Goal: Information Seeking & Learning: Learn about a topic

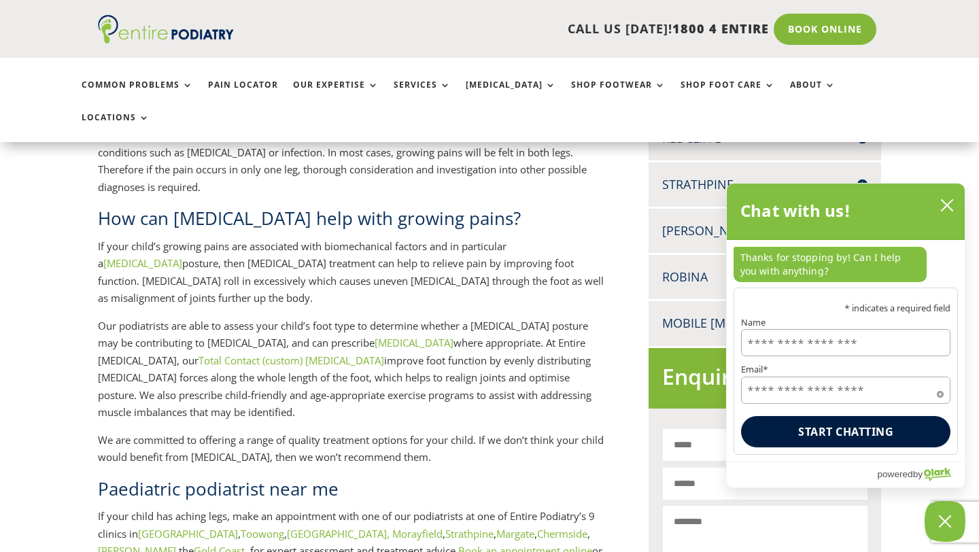
scroll to position [588, 0]
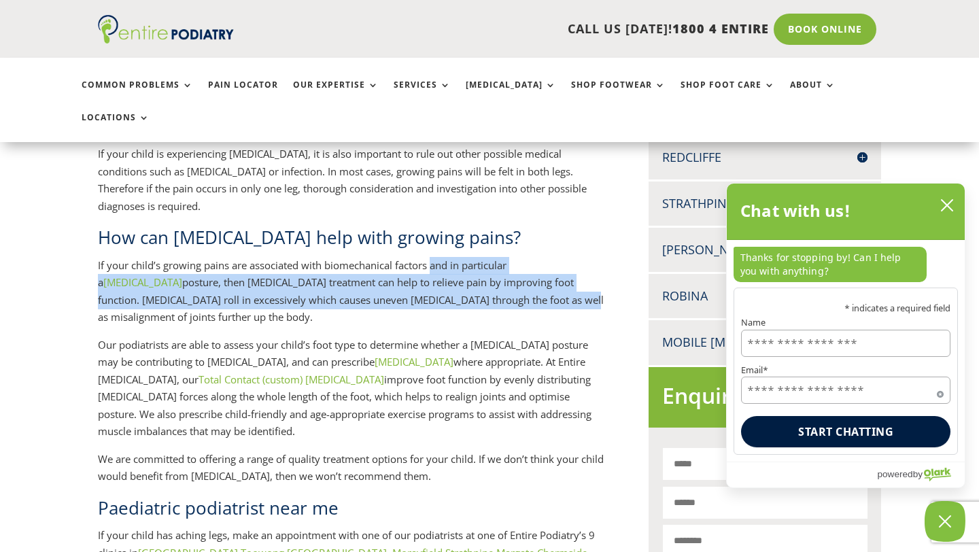
drag, startPoint x: 433, startPoint y: 222, endPoint x: 433, endPoint y: 245, distance: 22.4
click at [433, 257] on p "If your child’s growing pains are associated with biomechanical factors and in …" at bounding box center [352, 297] width 508 height 80
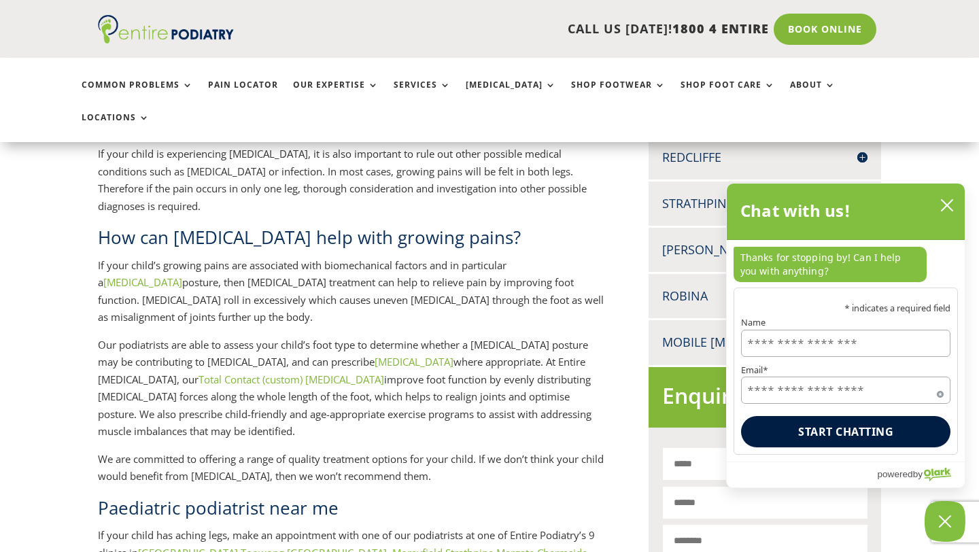
click at [433, 257] on p "If your child’s growing pains are associated with biomechanical factors and in …" at bounding box center [352, 297] width 508 height 80
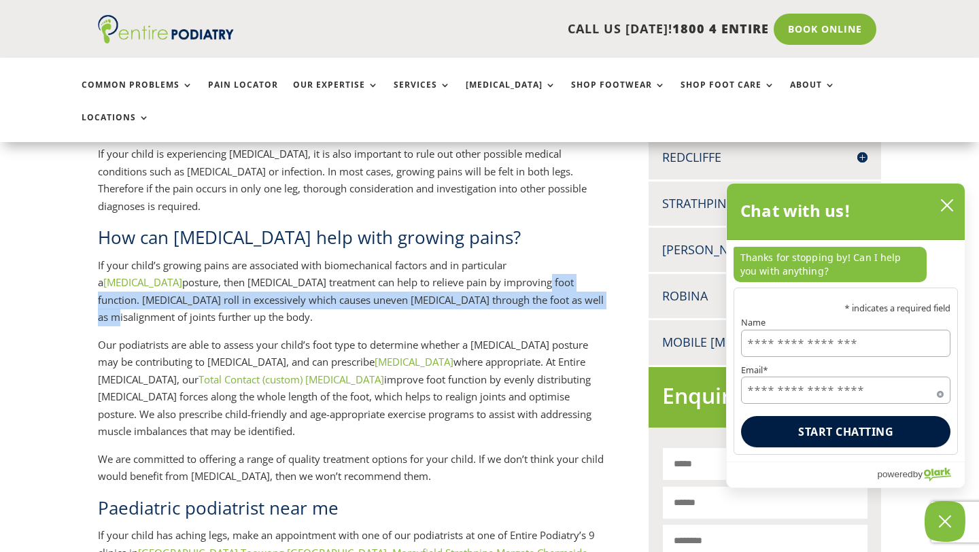
drag, startPoint x: 433, startPoint y: 245, endPoint x: 434, endPoint y: 234, distance: 11.6
click at [434, 257] on p "If your child’s growing pains are associated with biomechanical factors and in …" at bounding box center [352, 297] width 508 height 80
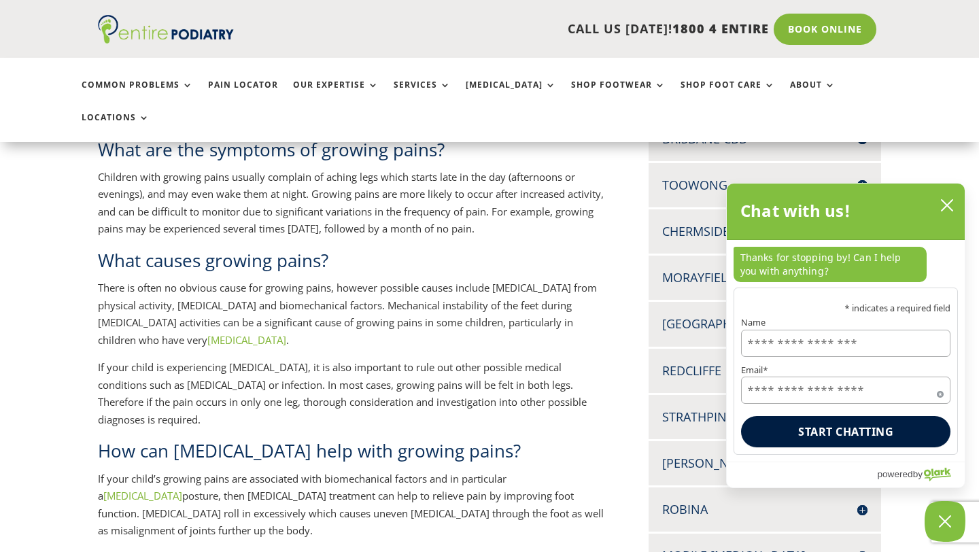
scroll to position [377, 0]
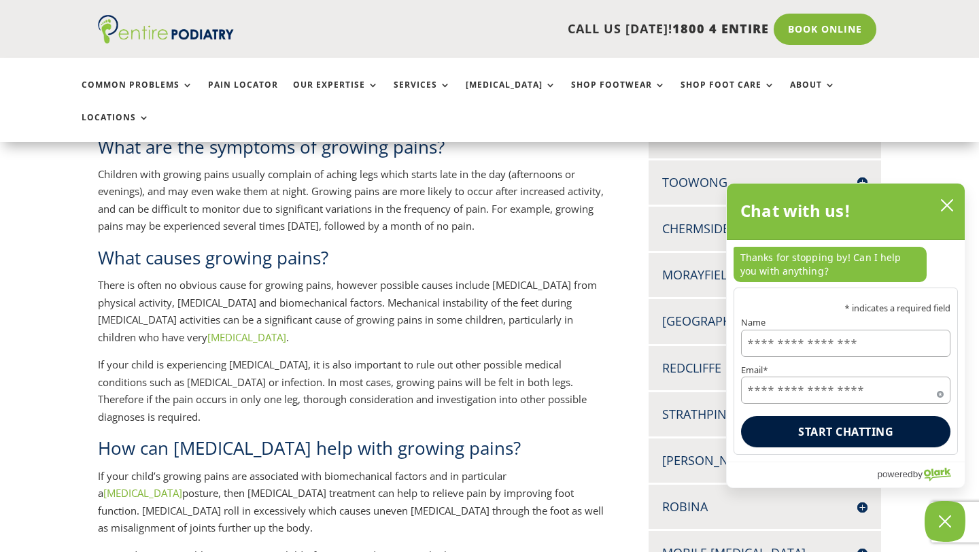
click at [292, 277] on p "There is often no obvious cause for growing pains, however possible causes incl…" at bounding box center [352, 317] width 508 height 80
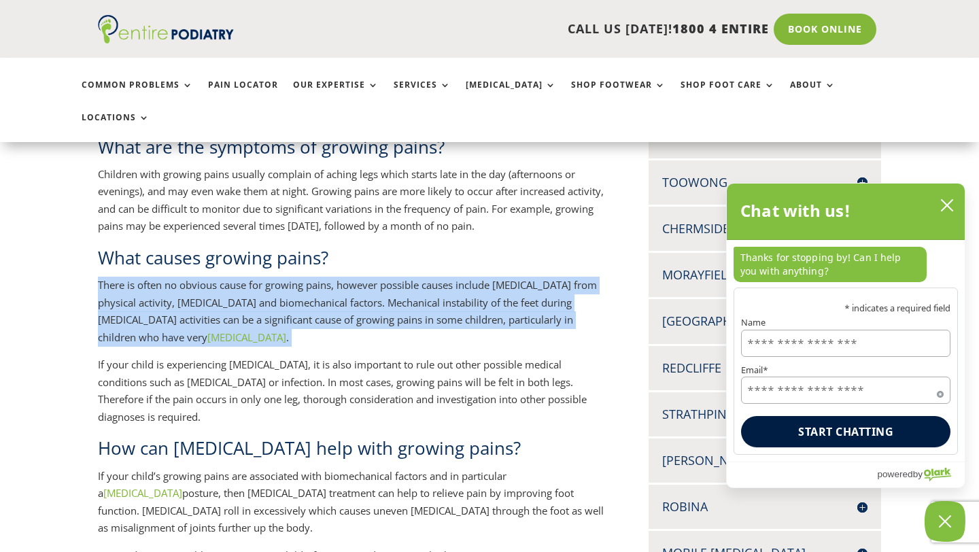
click at [292, 277] on p "There is often no obvious cause for growing pains, however possible causes incl…" at bounding box center [352, 317] width 508 height 80
click at [284, 277] on p "There is often no obvious cause for growing pains, however possible causes incl…" at bounding box center [352, 317] width 508 height 80
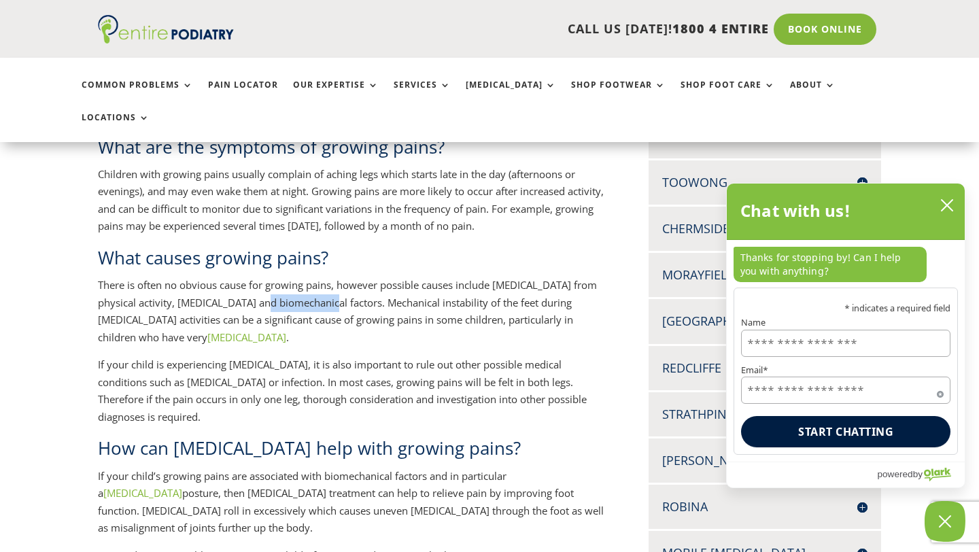
click at [284, 277] on p "There is often no obvious cause for growing pains, however possible causes incl…" at bounding box center [352, 317] width 508 height 80
click at [411, 277] on p "There is often no obvious cause for growing pains, however possible causes incl…" at bounding box center [352, 317] width 508 height 80
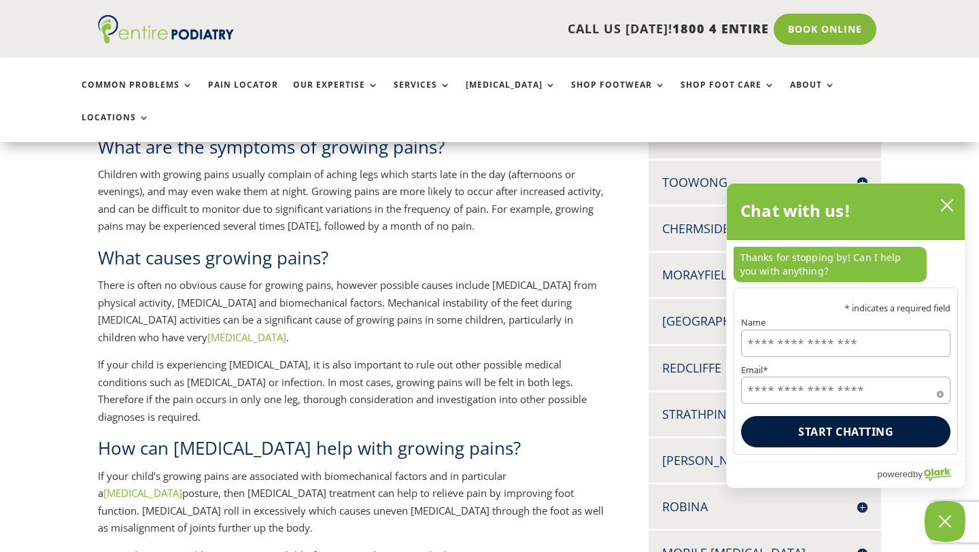
click at [411, 299] on p "There is often no obvious cause for growing pains, however possible causes incl…" at bounding box center [352, 317] width 508 height 80
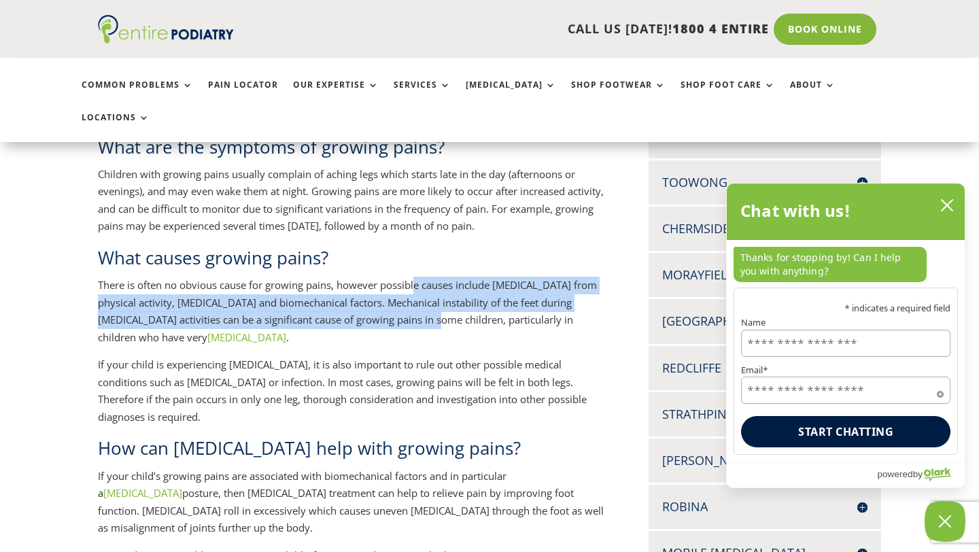
drag, startPoint x: 413, startPoint y: 284, endPoint x: 415, endPoint y: 248, distance: 35.4
click at [415, 277] on p "There is often no obvious cause for growing pains, however possible causes incl…" at bounding box center [352, 317] width 508 height 80
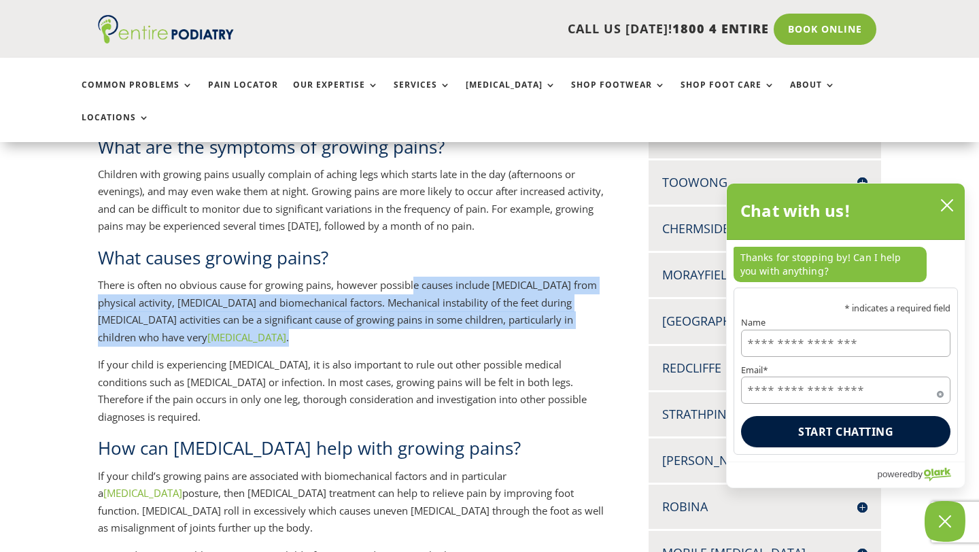
drag, startPoint x: 415, startPoint y: 248, endPoint x: 415, endPoint y: 306, distance: 57.8
click at [415, 306] on p "There is often no obvious cause for growing pains, however possible causes incl…" at bounding box center [352, 317] width 508 height 80
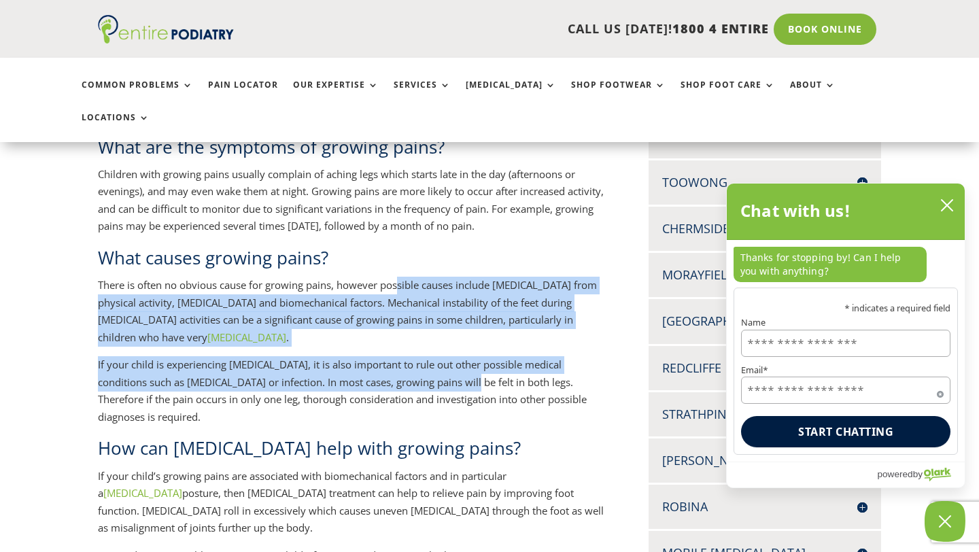
drag, startPoint x: 409, startPoint y: 344, endPoint x: 402, endPoint y: 253, distance: 91.4
click at [402, 253] on div "If your child complains of sore legs, they may be experiencing growing pains. G…" at bounding box center [352, 431] width 508 height 753
click at [402, 277] on p "There is often no obvious cause for growing pains, however possible causes incl…" at bounding box center [352, 317] width 508 height 80
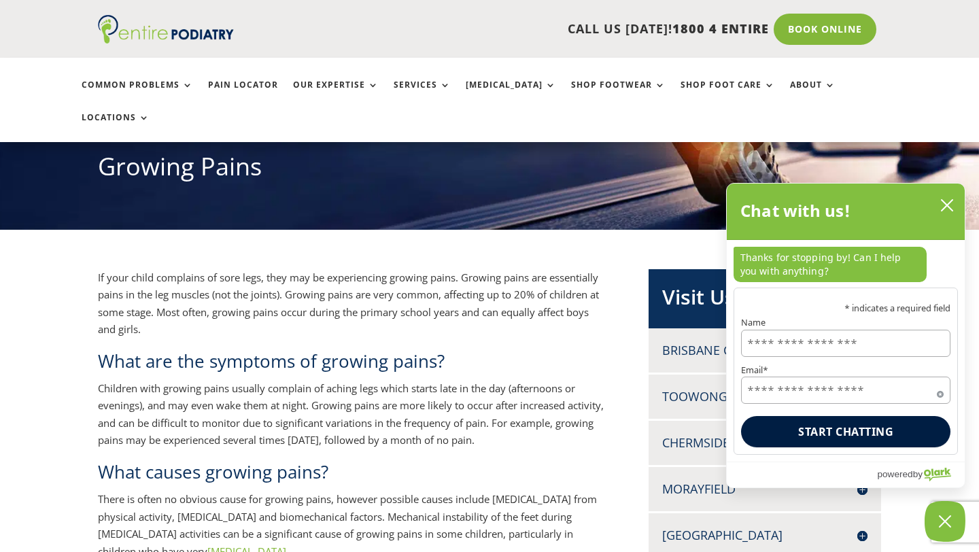
scroll to position [162, 0]
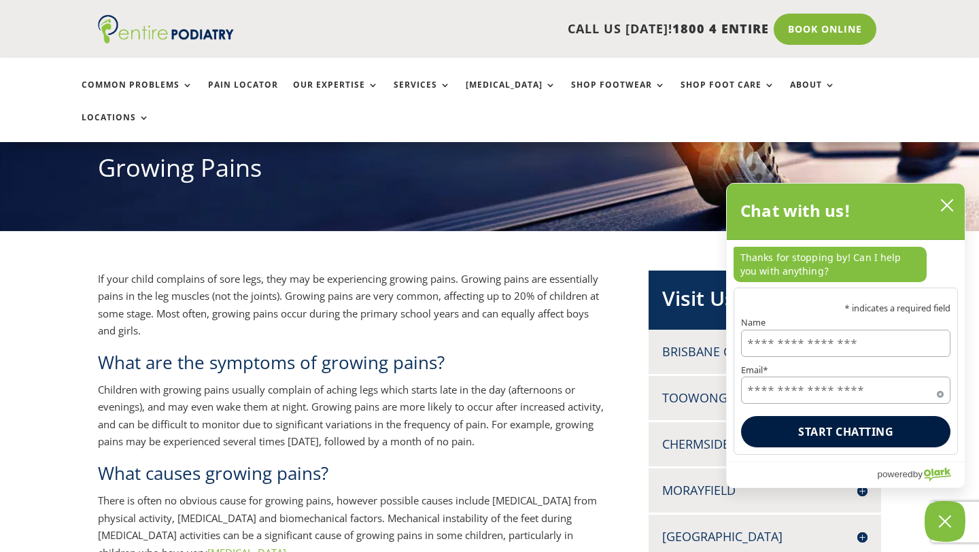
click at [380, 388] on p "Children with growing pains usually complain of aching legs which starts late i…" at bounding box center [352, 421] width 508 height 80
click at [420, 381] on p "Children with growing pains usually complain of aching legs which starts late i…" at bounding box center [352, 421] width 508 height 80
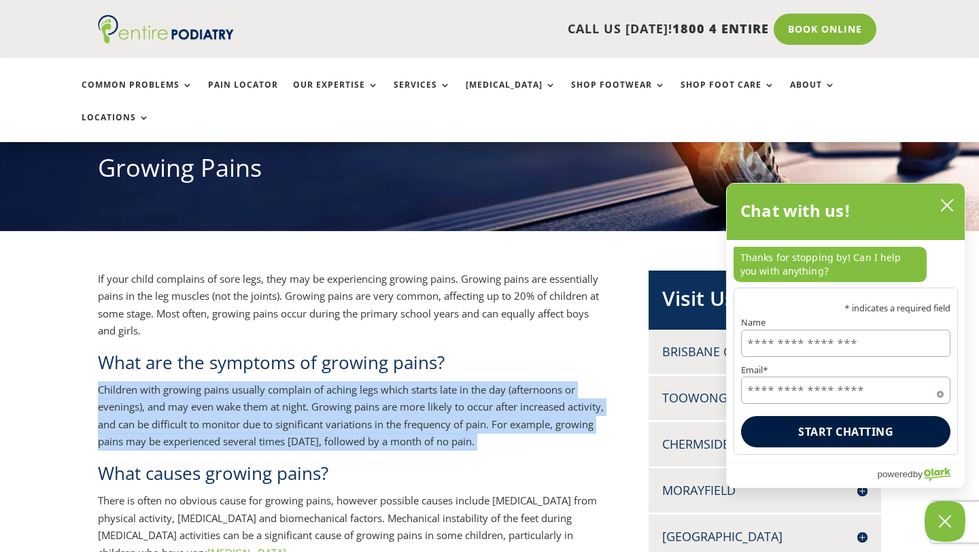
click at [420, 381] on p "Children with growing pains usually complain of aching legs which starts late i…" at bounding box center [352, 421] width 508 height 80
click at [405, 381] on p "Children with growing pains usually complain of aching legs which starts late i…" at bounding box center [352, 421] width 508 height 80
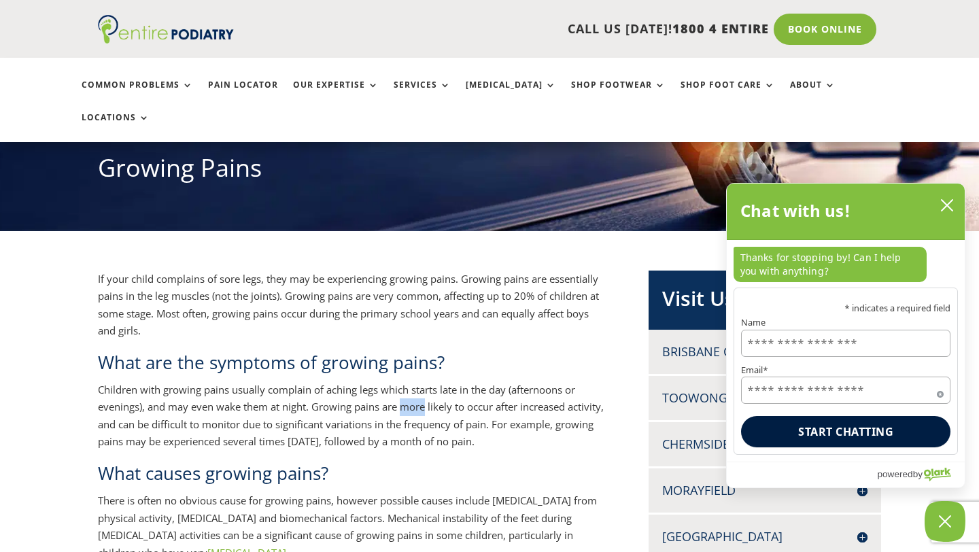
click at [405, 381] on p "Children with growing pains usually complain of aching legs which starts late i…" at bounding box center [352, 421] width 508 height 80
drag, startPoint x: 314, startPoint y: 402, endPoint x: 368, endPoint y: 414, distance: 55.1
click at [368, 414] on p "Children with growing pains usually complain of aching legs which starts late i…" at bounding box center [352, 421] width 508 height 80
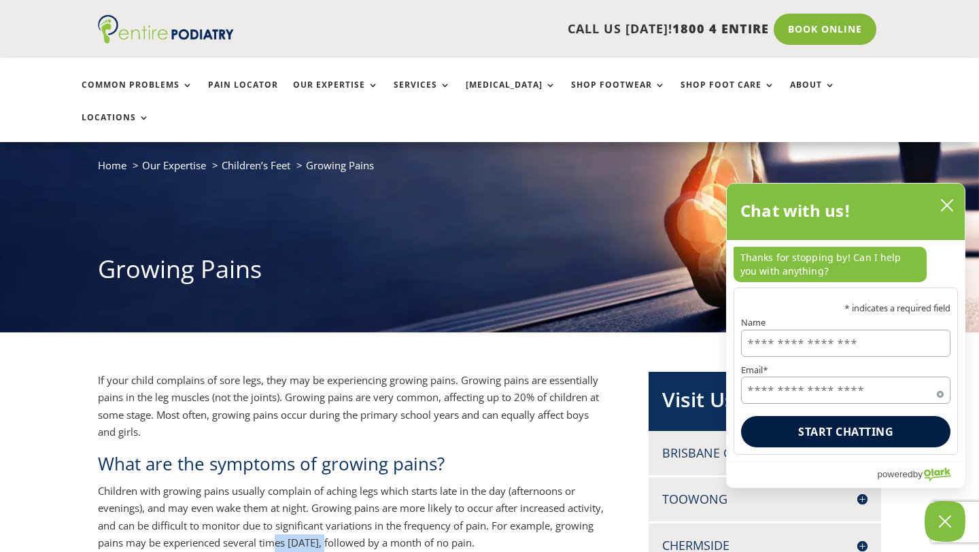
scroll to position [56, 0]
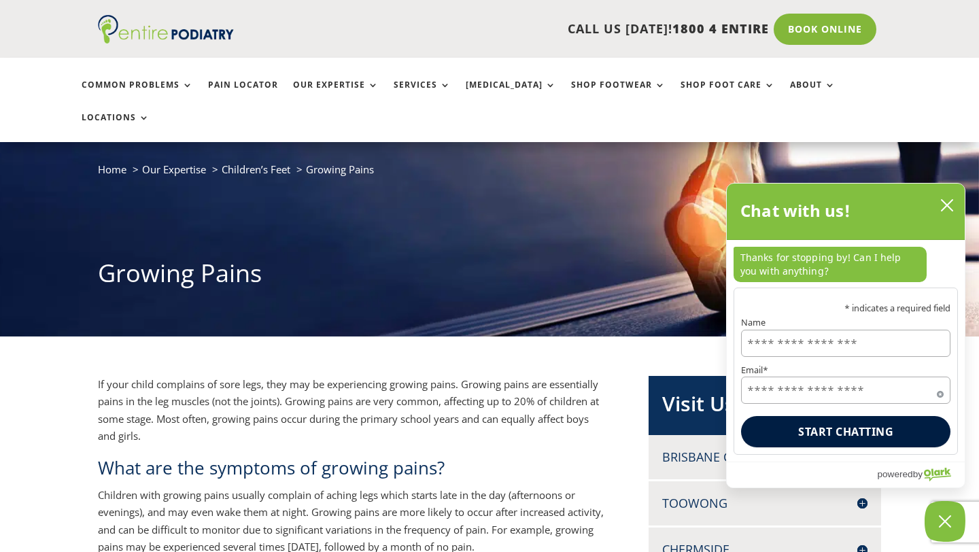
click at [453, 376] on p "If your child complains of sore legs, they may be experiencing growing pains. G…" at bounding box center [352, 416] width 508 height 80
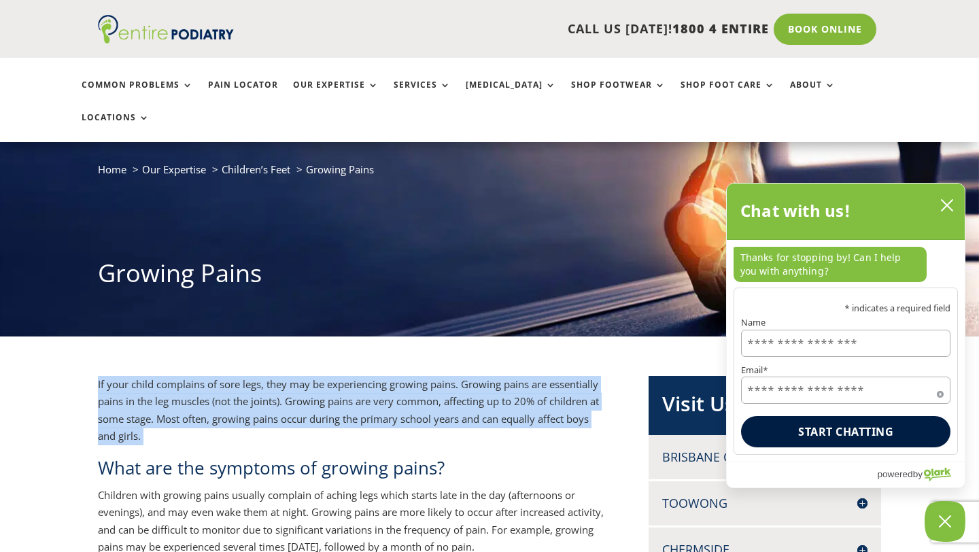
click at [453, 376] on p "If your child complains of sore legs, they may be experiencing growing pains. G…" at bounding box center [352, 416] width 508 height 80
